Goal: Information Seeking & Learning: Learn about a topic

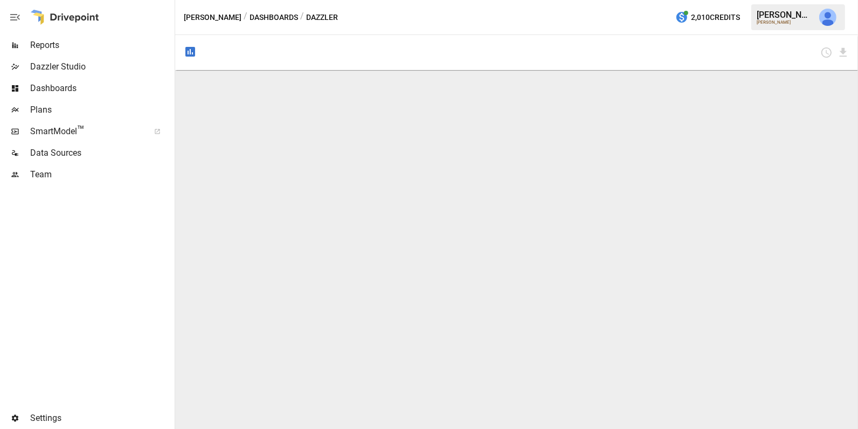
click at [98, 50] on span "Reports" at bounding box center [101, 45] width 142 height 13
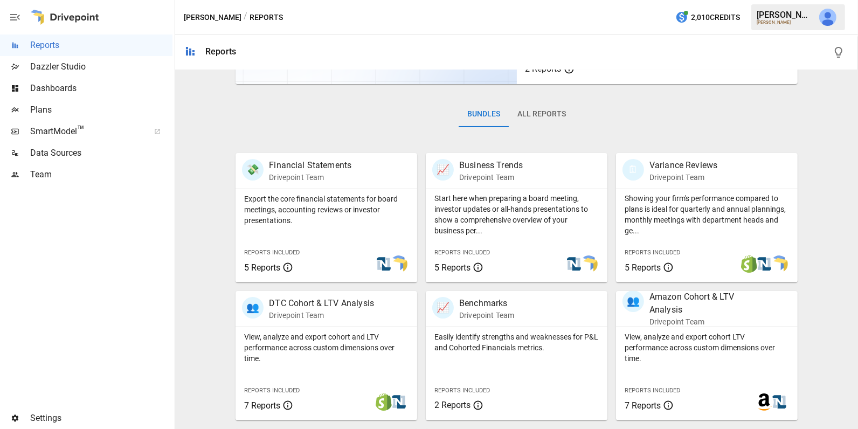
scroll to position [228, 0]
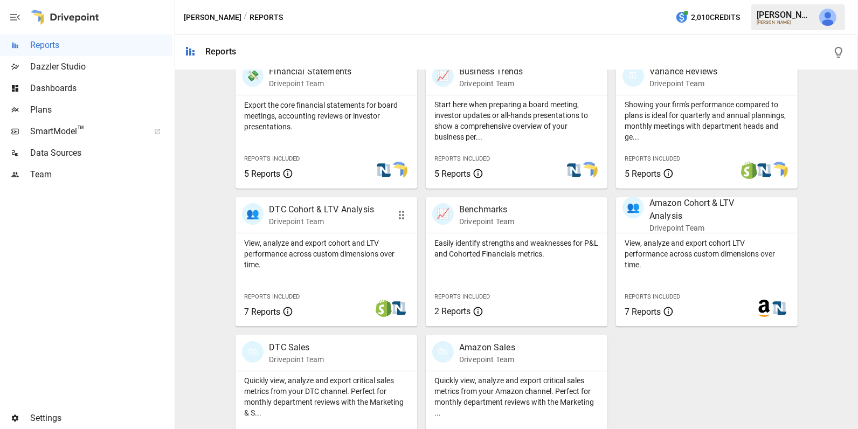
click at [305, 247] on p "View, analyze and export cohort and LTV performance across custom dimensions ov…" at bounding box center [326, 254] width 164 height 32
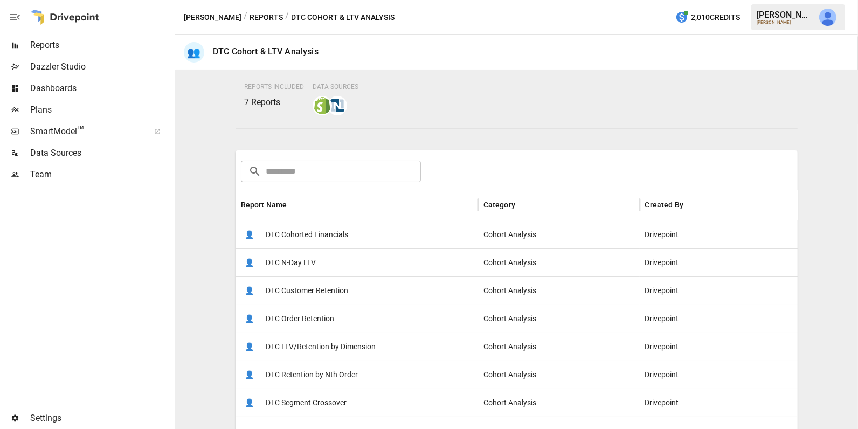
scroll to position [159, 0]
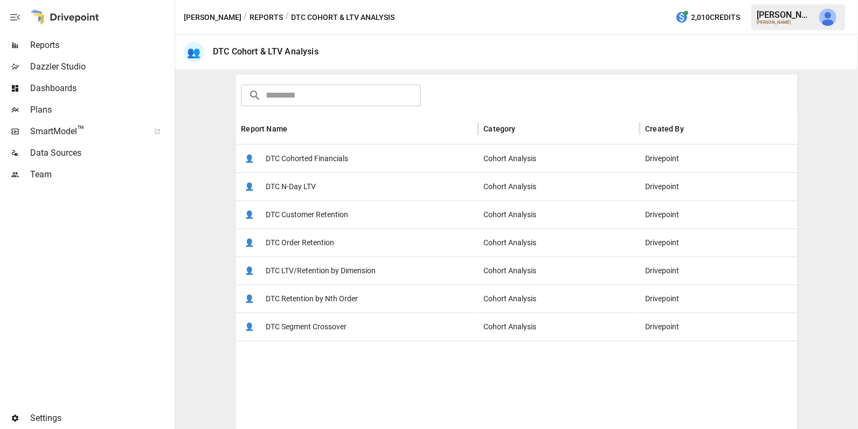
click at [316, 318] on span "DTC Segment Crossover" at bounding box center [306, 326] width 81 height 27
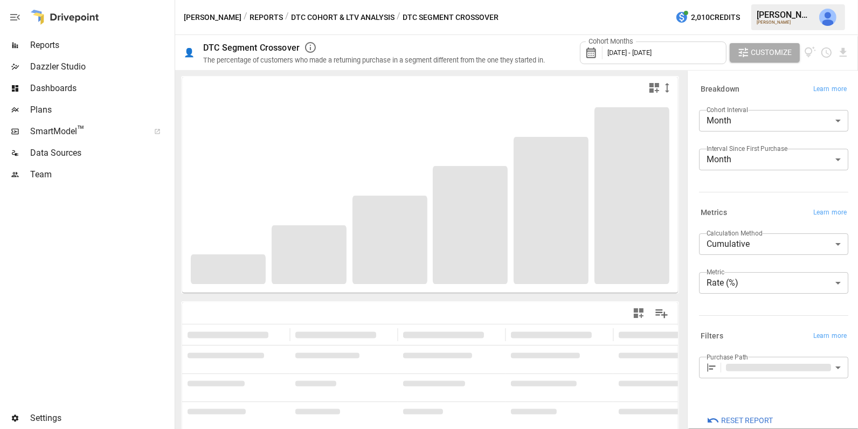
type input "**********"
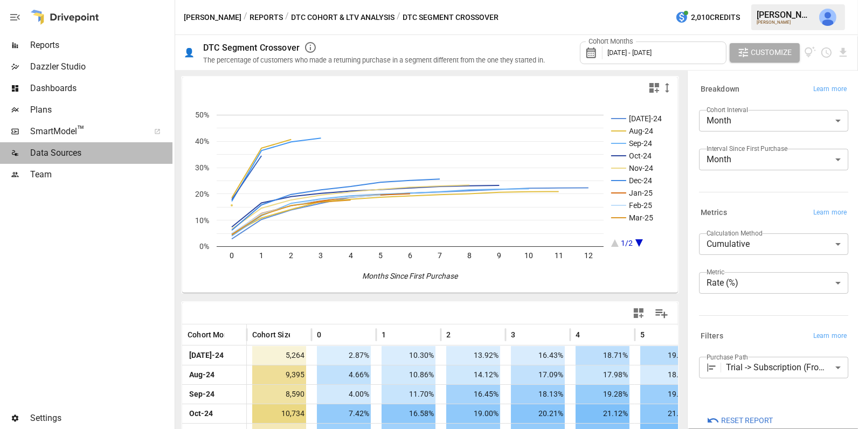
click at [101, 152] on span "Data Sources" at bounding box center [101, 153] width 142 height 13
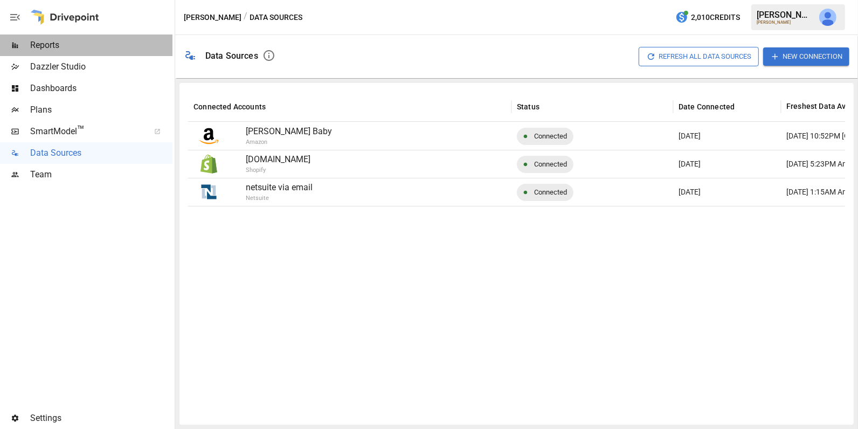
click at [66, 42] on span "Reports" at bounding box center [101, 45] width 142 height 13
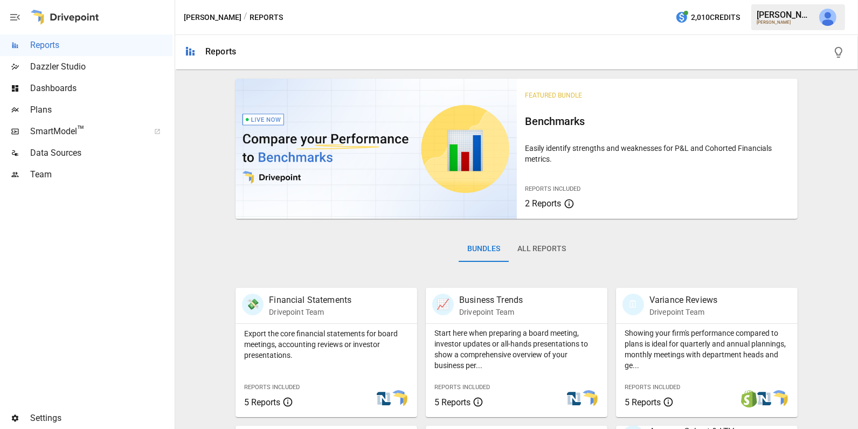
click at [544, 251] on button "All Reports" at bounding box center [542, 249] width 66 height 26
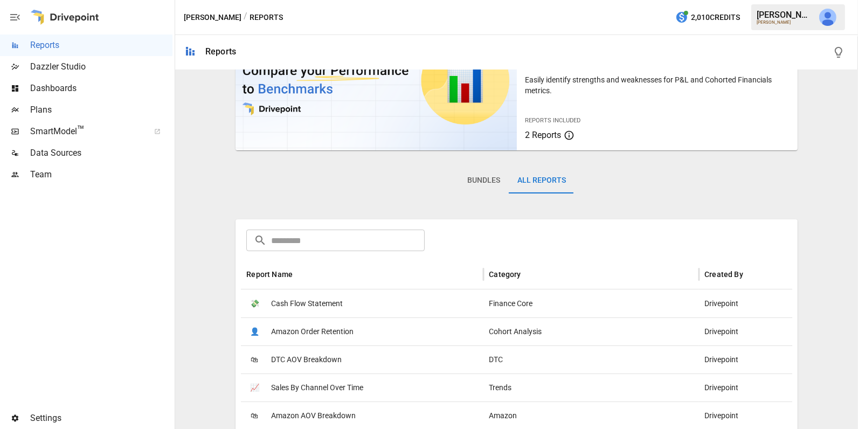
click at [378, 237] on input "text" at bounding box center [348, 241] width 154 height 22
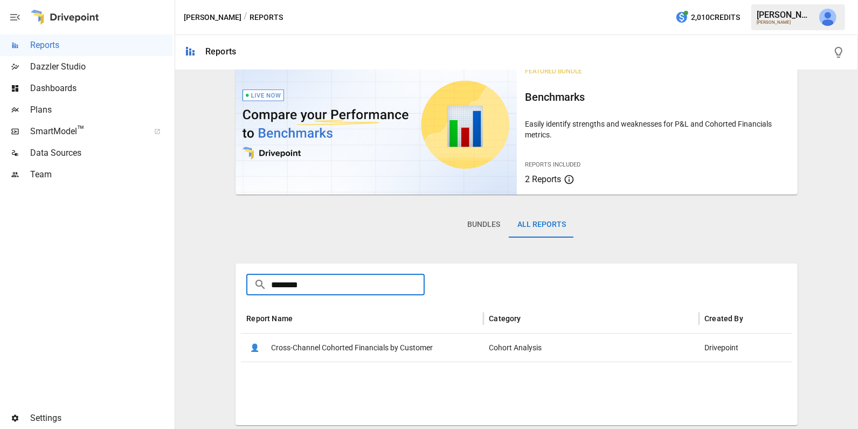
type input "********"
